Goal: Transaction & Acquisition: Purchase product/service

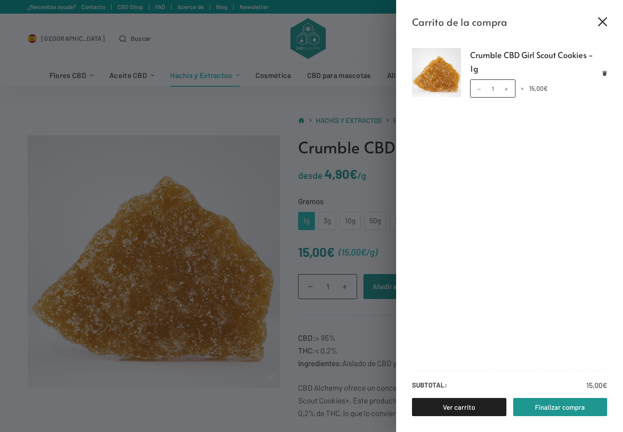
click at [604, 18] on icon "Cerrar el cajón del carrito" at bounding box center [602, 21] width 9 height 9
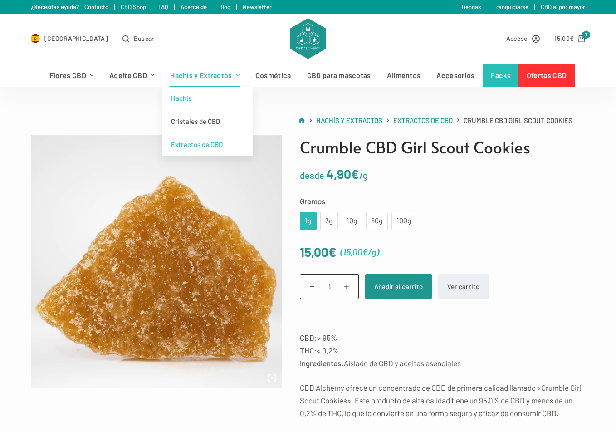
click at [186, 94] on link "Hachis" at bounding box center [207, 98] width 91 height 23
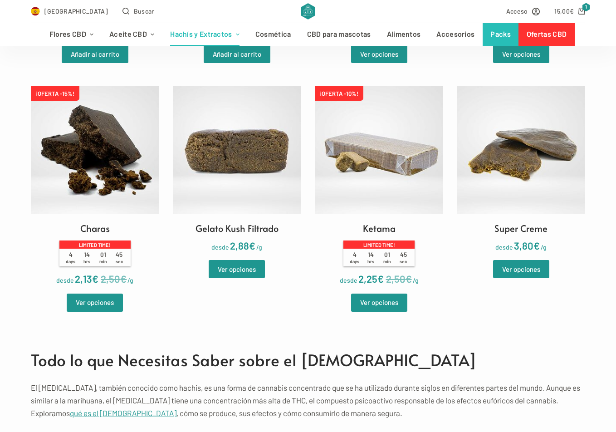
scroll to position [439, 0]
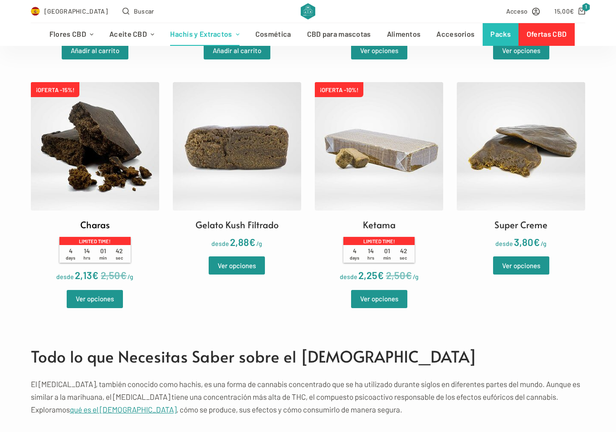
click at [59, 161] on img at bounding box center [95, 146] width 128 height 128
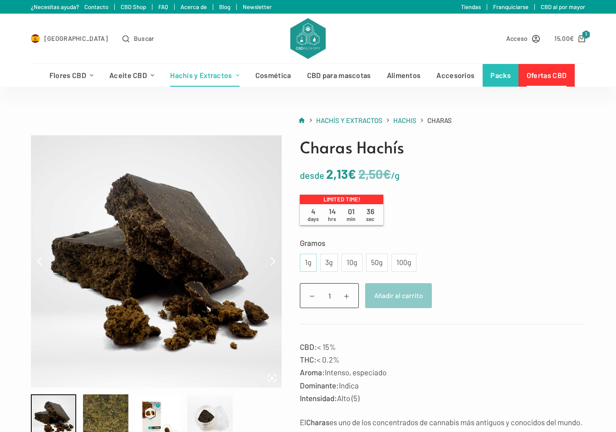
click at [310, 259] on div "1g" at bounding box center [308, 263] width 17 height 18
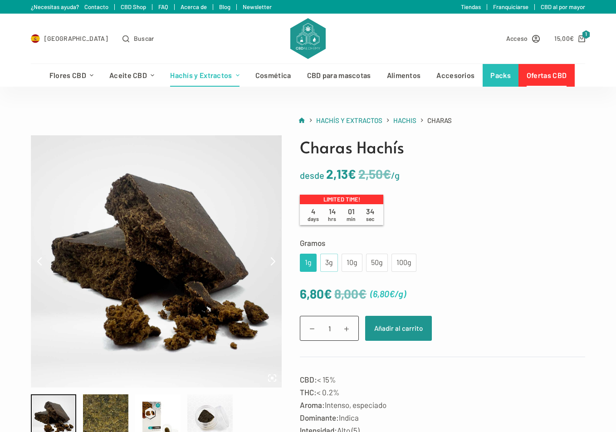
click at [327, 259] on div "3g" at bounding box center [329, 263] width 7 height 12
click at [391, 329] on button "Añadir al carrito" at bounding box center [398, 328] width 67 height 25
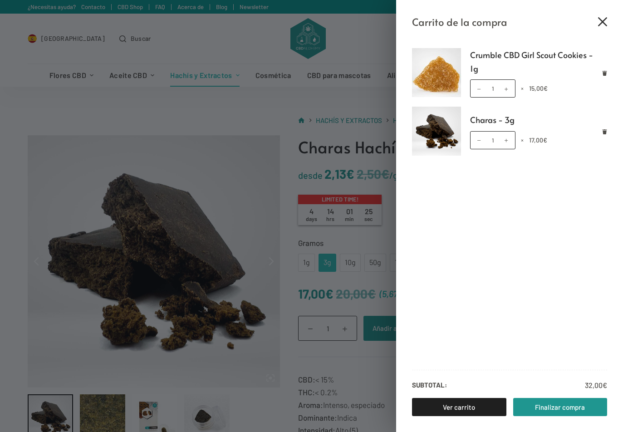
click at [601, 22] on icon "Cerrar el cajón del carrito" at bounding box center [602, 21] width 9 height 9
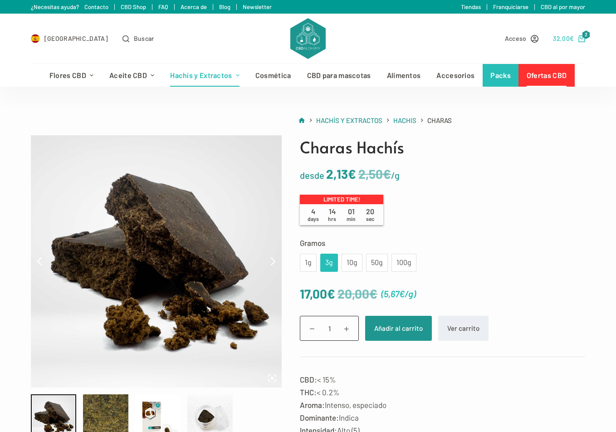
click at [581, 40] on icon "Carro de compra" at bounding box center [581, 38] width 7 height 7
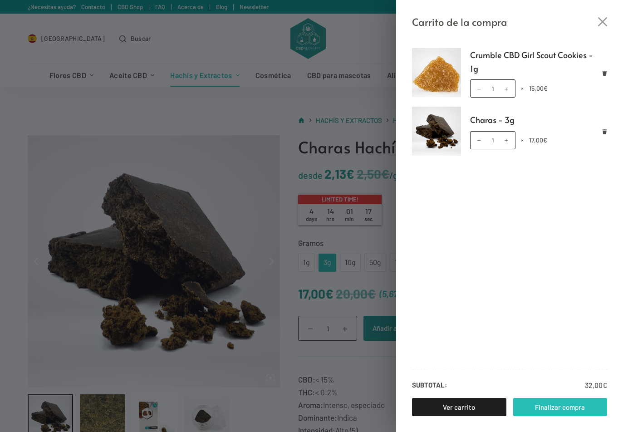
click at [544, 410] on link "Finalizar compra" at bounding box center [560, 407] width 94 height 18
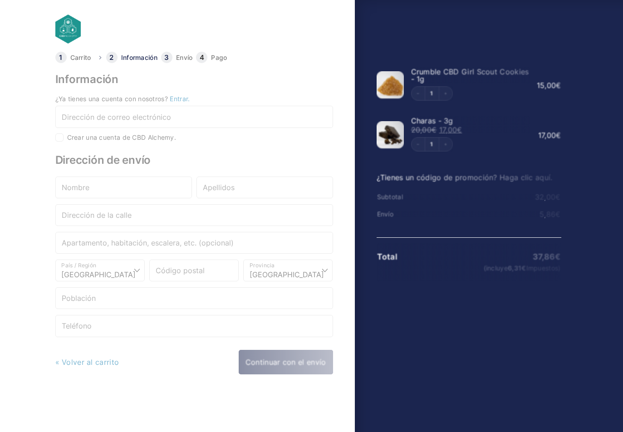
select select "B"
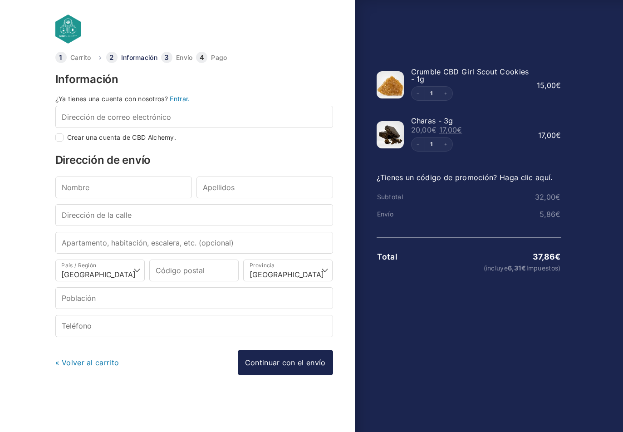
click at [60, 138] on input "Crear una cuenta de CBD Alchemy." at bounding box center [59, 137] width 8 height 8
checkbox input "true"
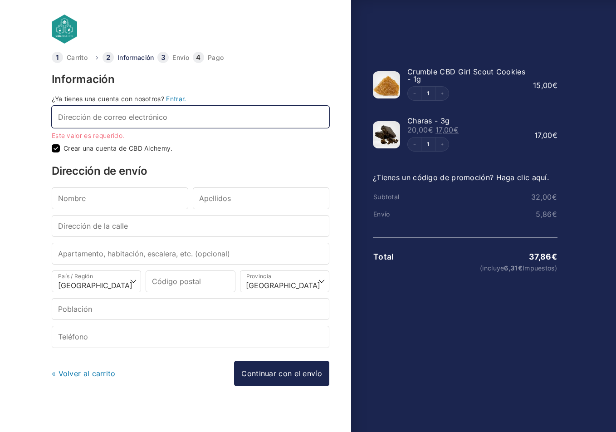
click at [84, 119] on input "Dirección de correo electrónico *" at bounding box center [191, 117] width 278 height 22
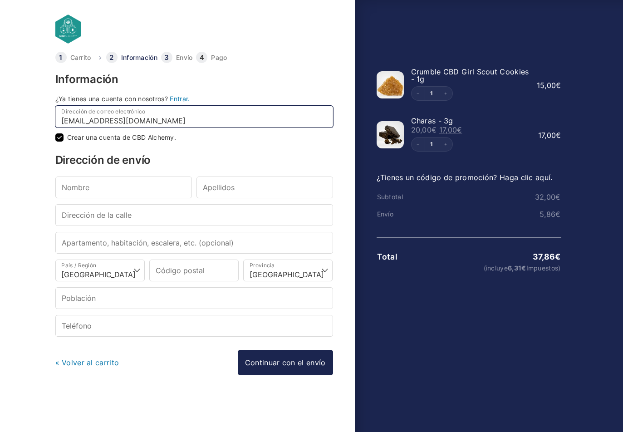
type input "germennn@icloud.com"
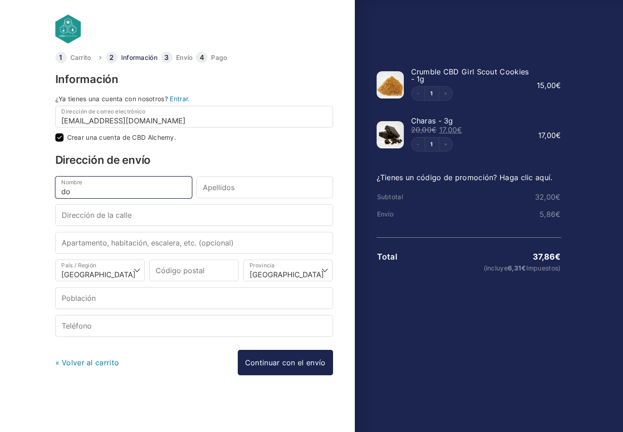
type input "d"
type input "German"
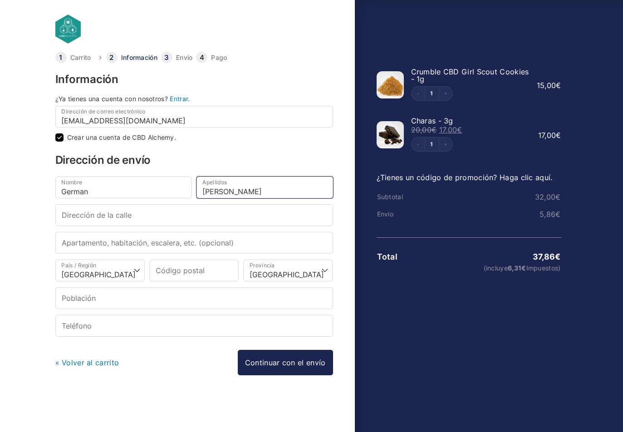
type input "Rodriguez Gonzalez"
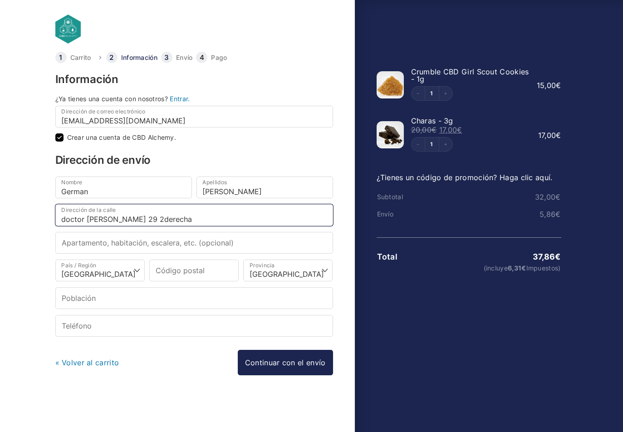
type input "doctor [PERSON_NAME] 29 2derecha"
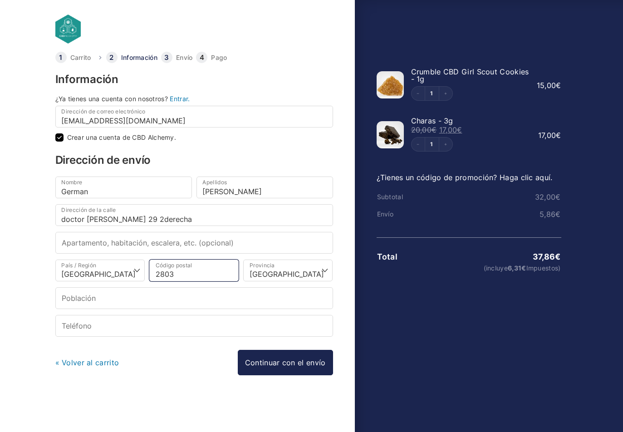
type input "28039"
select select "M"
type input "[GEOGRAPHIC_DATA]"
type input "28039"
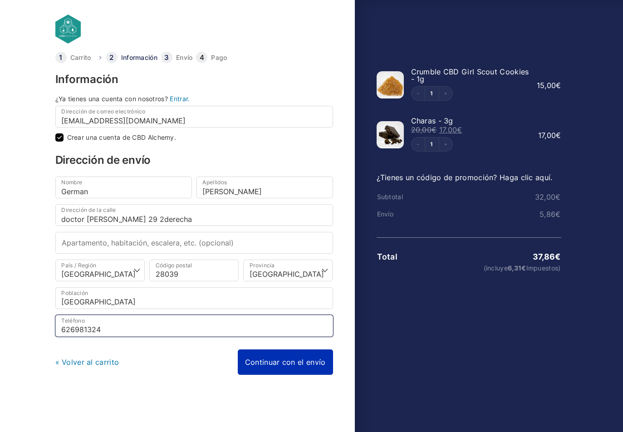
type input "626981324"
click at [299, 361] on link "Continuar con el envío" at bounding box center [285, 361] width 95 height 25
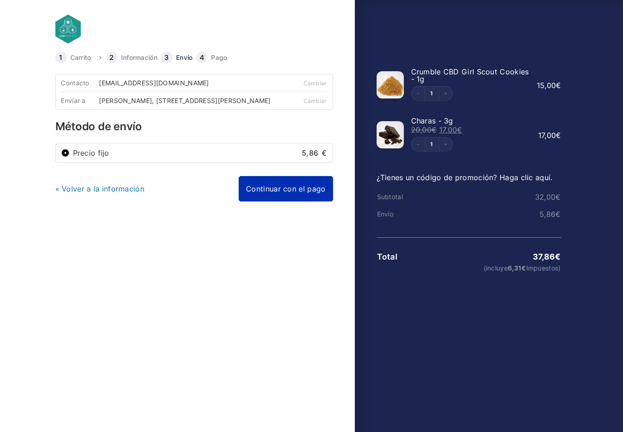
click at [295, 200] on link "Continuar con el pago" at bounding box center [286, 188] width 94 height 25
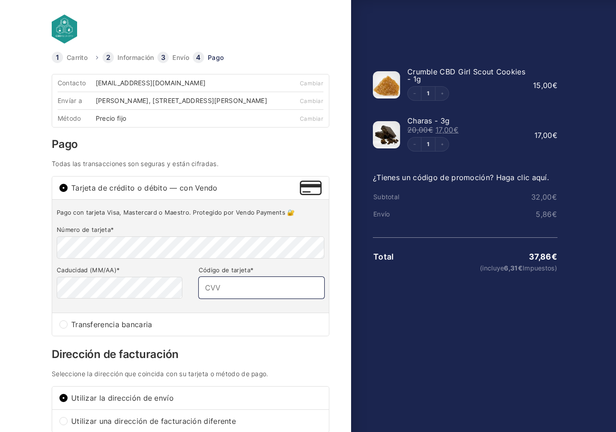
click at [228, 298] on input "Código de tarjeta *" at bounding box center [262, 288] width 126 height 22
type input "946"
click at [340, 364] on div "Carrito Información Envío Pago Información ¿Ya tienes una cuenta con nosotros? …" at bounding box center [200, 337] width 302 height 571
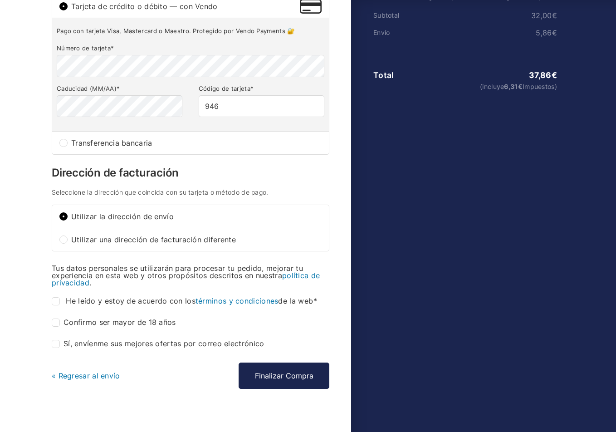
scroll to position [196, 0]
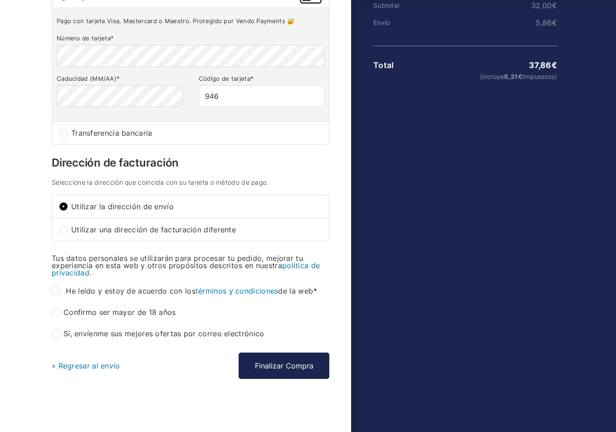
click at [55, 293] on input "He leído y estoy de acuerdo con los términos y condiciones de la web *" at bounding box center [56, 291] width 8 height 8
checkbox input "true"
click at [59, 312] on input "Confirmo ser mayor de 18 años *" at bounding box center [56, 312] width 8 height 8
checkbox input "true"
click at [56, 332] on input "Sí, envíenme sus mejores ofertas por correo electrónico (opcional)" at bounding box center [56, 334] width 8 height 8
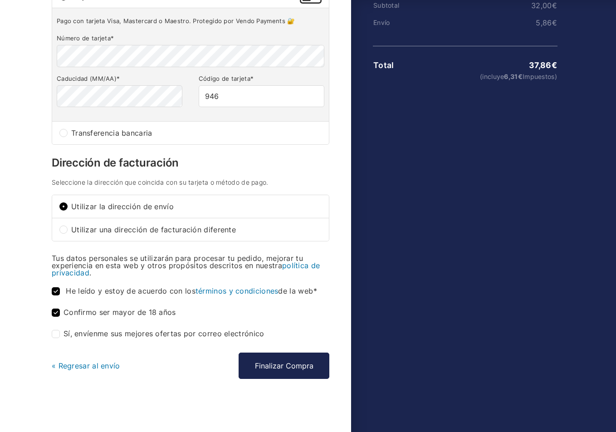
checkbox input "true"
click at [287, 367] on button "Finalizar Compra" at bounding box center [284, 365] width 91 height 26
